Goal: Transaction & Acquisition: Purchase product/service

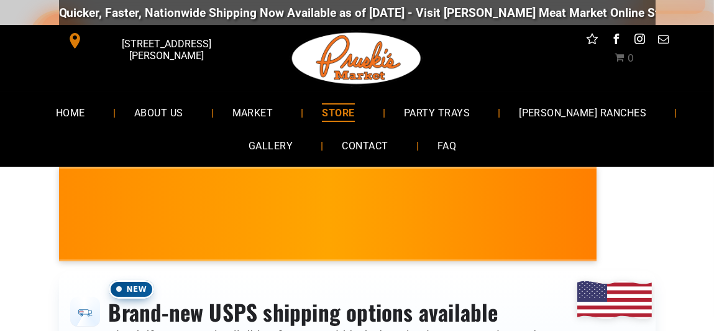
click at [679, 210] on div "[PERSON_NAME] MARKET • Kielbasa Polish Sausage NEW! • Limited Supply • [PERSON_…" at bounding box center [357, 211] width 714 height 89
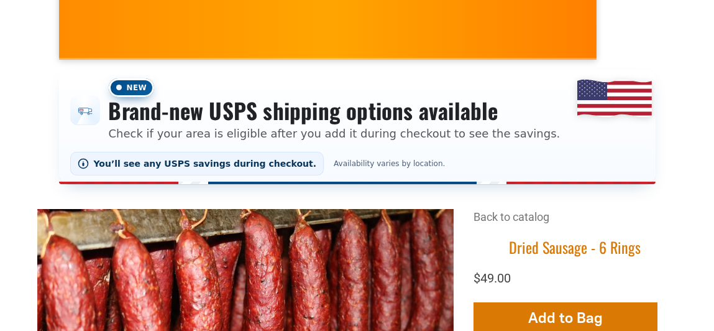
scroll to position [198, 0]
